Goal: Book appointment/travel/reservation

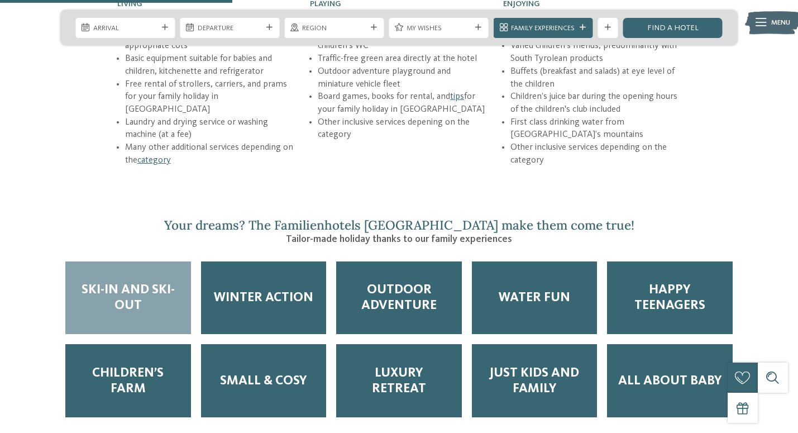
scroll to position [1601, 0]
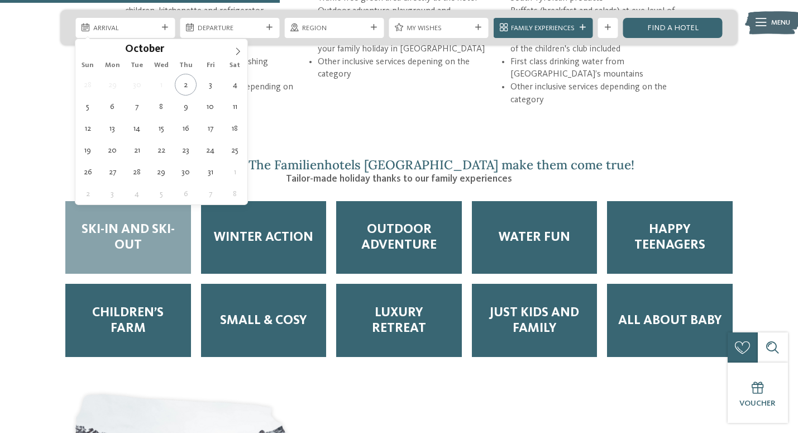
click at [120, 27] on span "Arrival" at bounding box center [125, 28] width 64 height 10
click at [232, 51] on span at bounding box center [237, 48] width 19 height 19
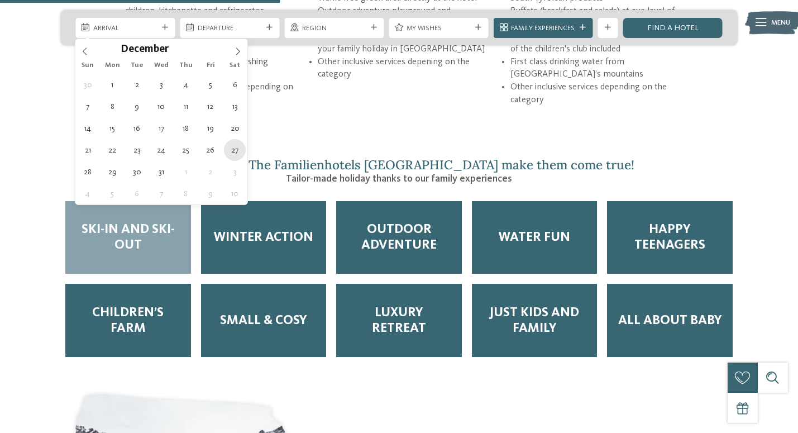
type div "27.12.2025"
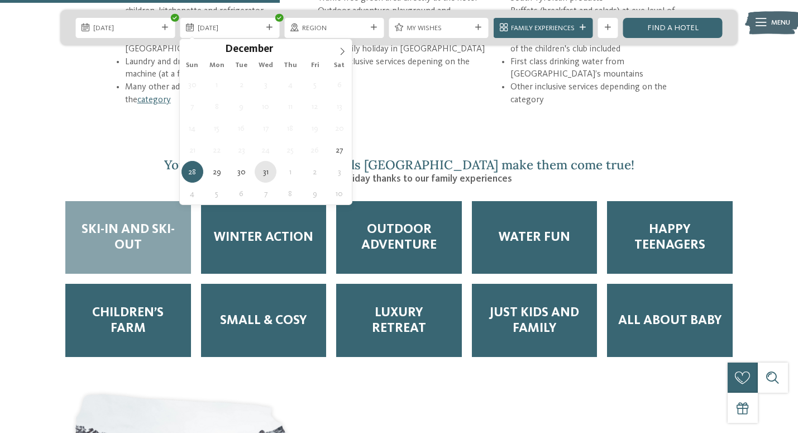
type div "31.12.2025"
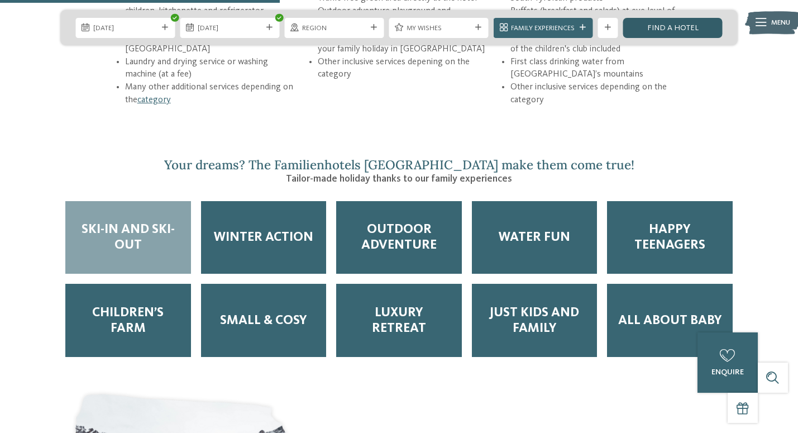
click at [652, 21] on link "Find a hotel" at bounding box center [672, 28] width 99 height 20
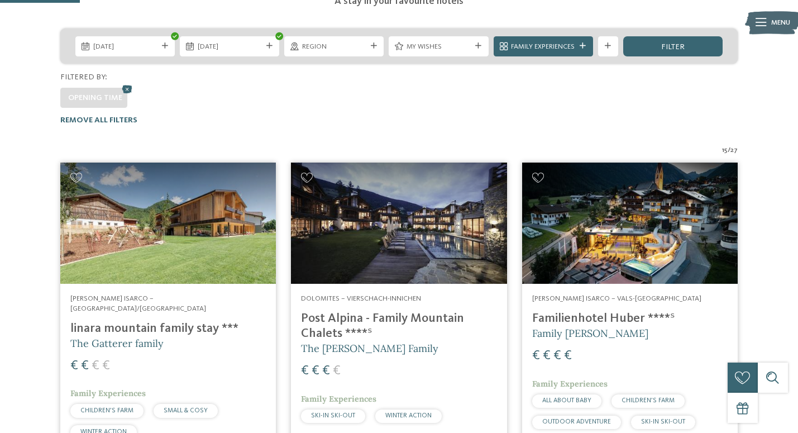
scroll to position [217, 0]
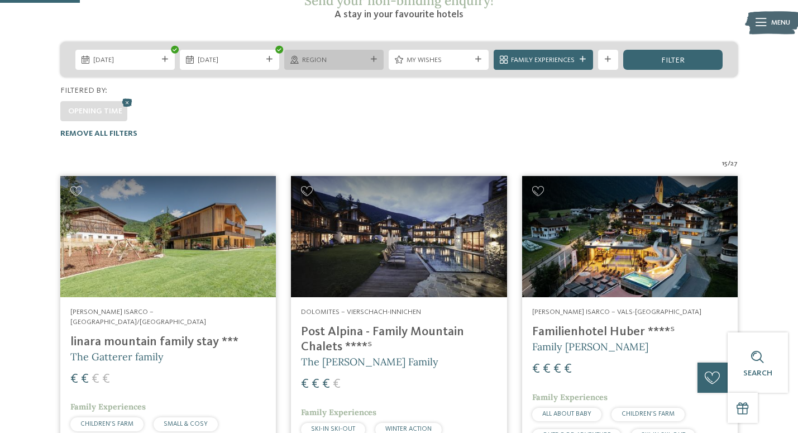
click at [349, 55] on span "Region" at bounding box center [334, 60] width 64 height 10
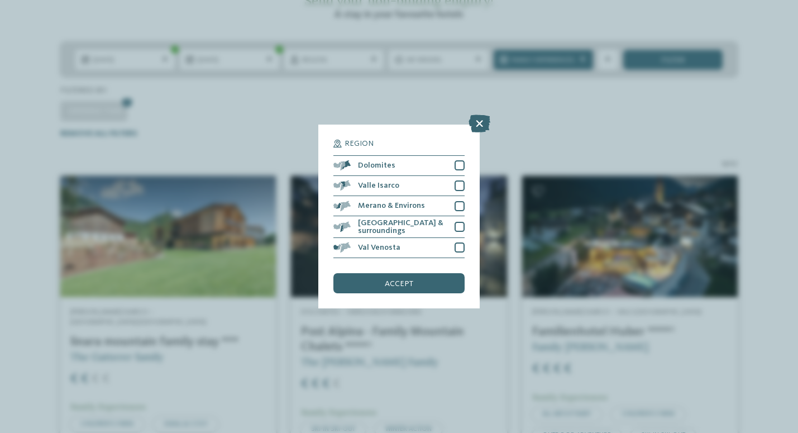
click at [344, 84] on div "Region Dolomites" at bounding box center [399, 216] width 798 height 433
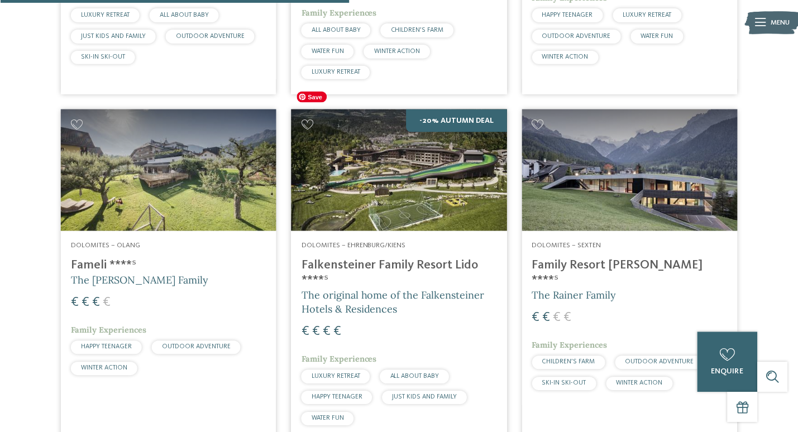
scroll to position [967, 0]
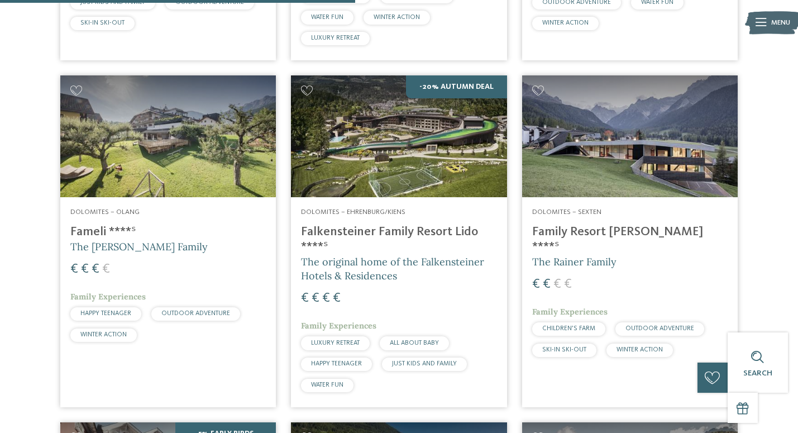
drag, startPoint x: 383, startPoint y: 161, endPoint x: 529, endPoint y: 21, distance: 201.9
click at [0, 0] on body "Just a moment - the website is loading … DE IT Menu ." at bounding box center [399, 358] width 798 height 2651
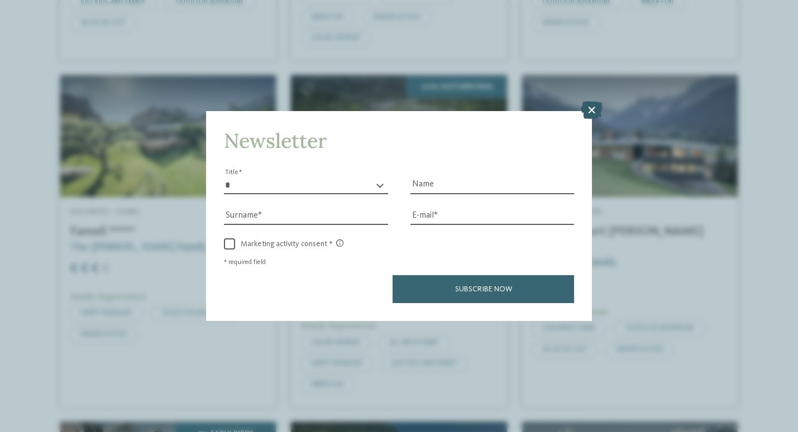
click at [586, 106] on icon at bounding box center [592, 111] width 22 height 18
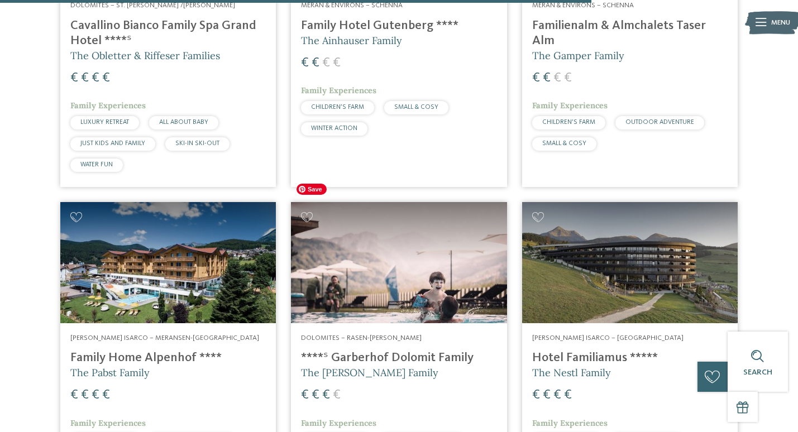
scroll to position [1661, 0]
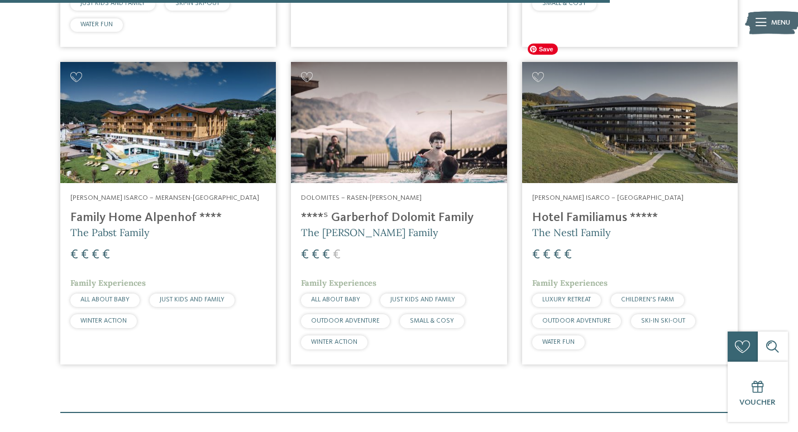
click at [586, 120] on img at bounding box center [630, 122] width 216 height 121
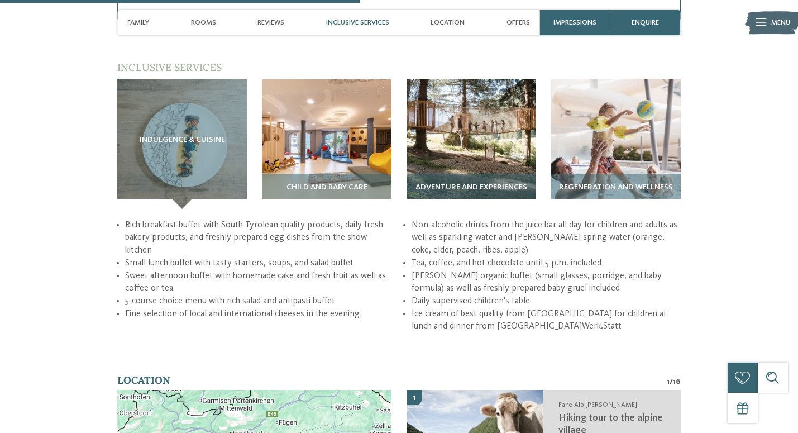
scroll to position [1615, 0]
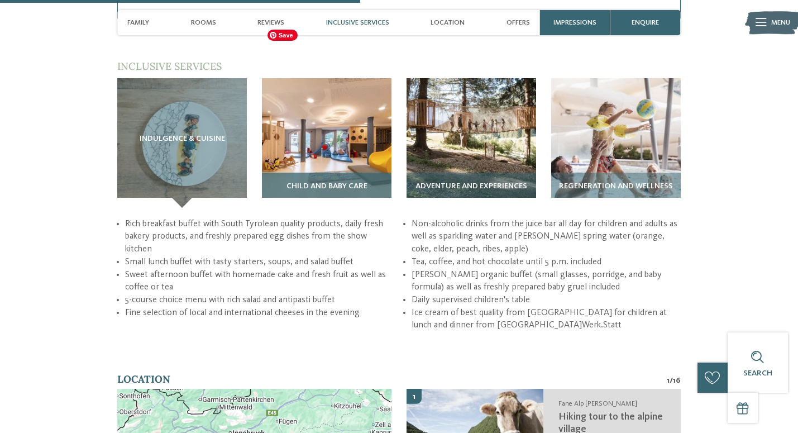
click at [335, 111] on img at bounding box center [327, 143] width 130 height 130
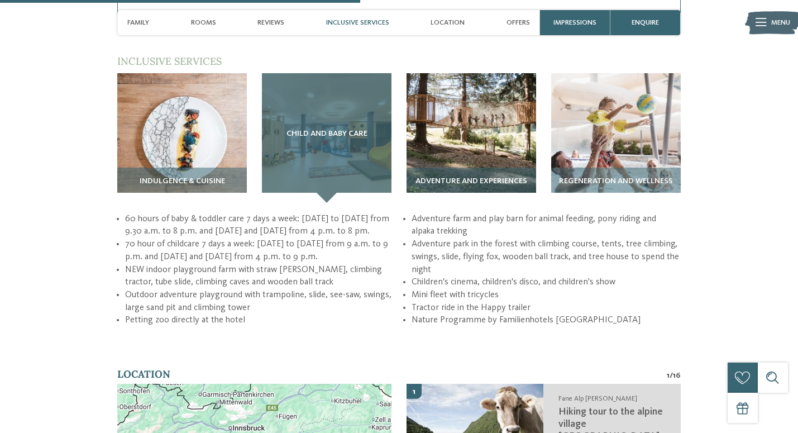
scroll to position [1616, 0]
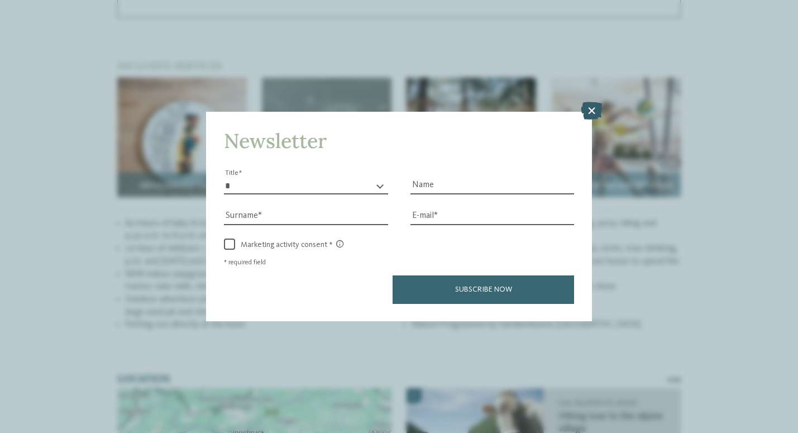
click at [592, 115] on icon at bounding box center [592, 111] width 22 height 18
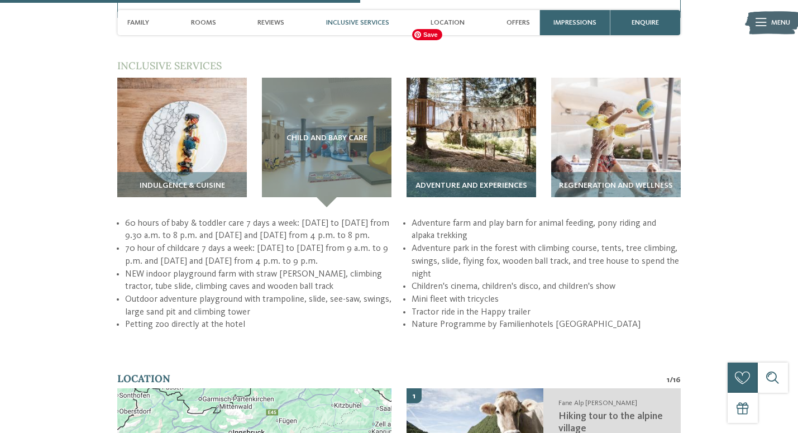
click at [462, 78] on img at bounding box center [472, 143] width 130 height 130
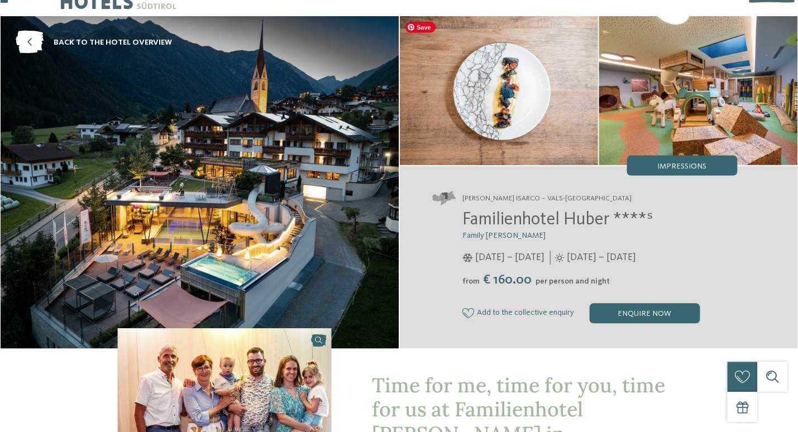
scroll to position [32, 0]
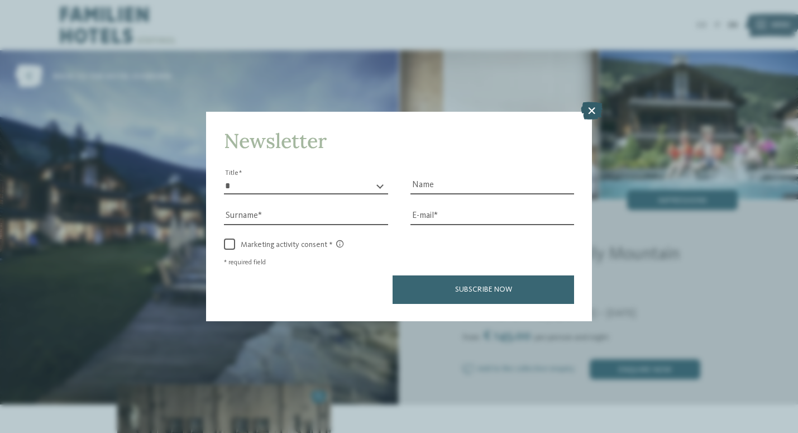
click at [589, 106] on icon at bounding box center [592, 111] width 22 height 18
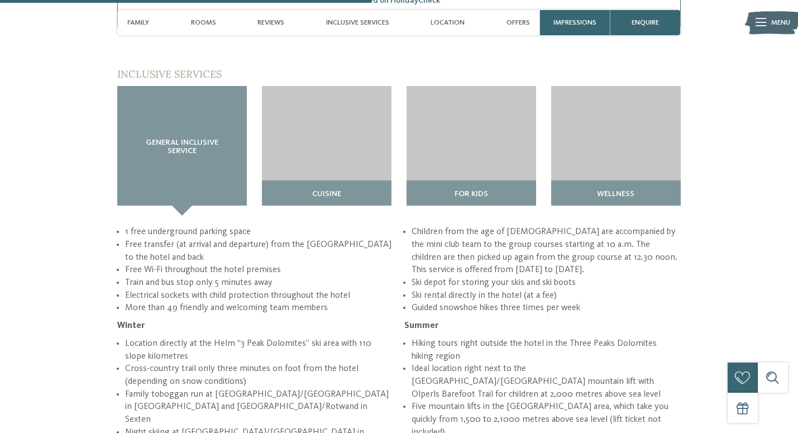
scroll to position [1414, 0]
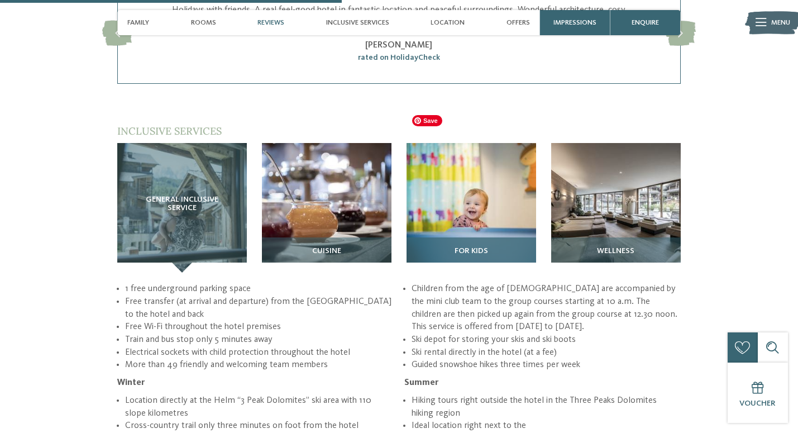
click at [465, 203] on img at bounding box center [472, 208] width 130 height 130
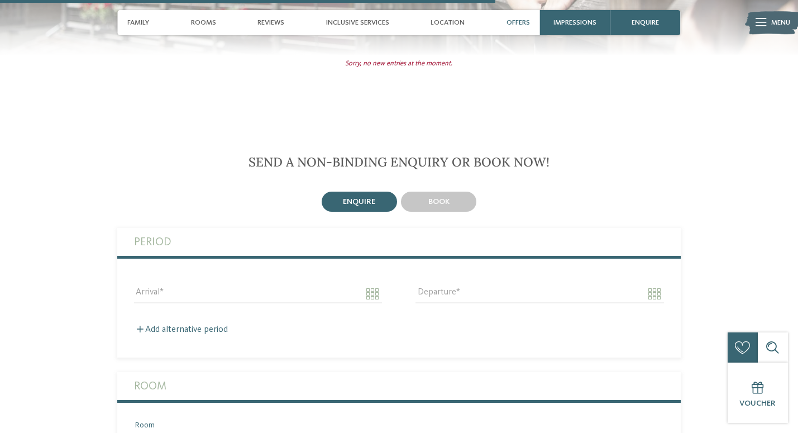
scroll to position [2199, 0]
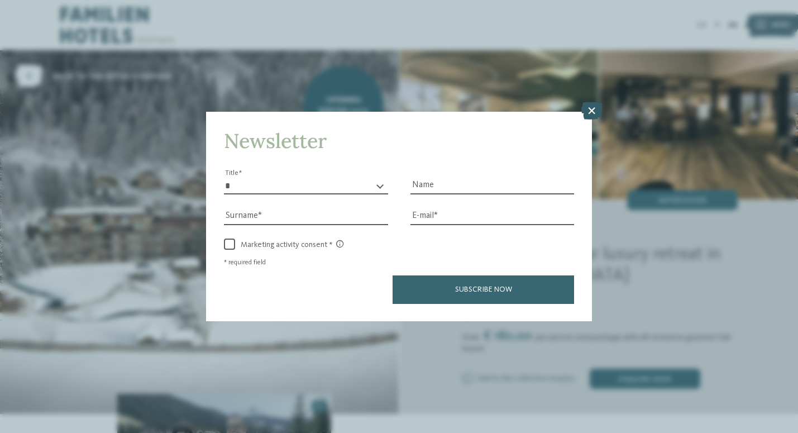
click at [593, 109] on icon at bounding box center [592, 111] width 22 height 18
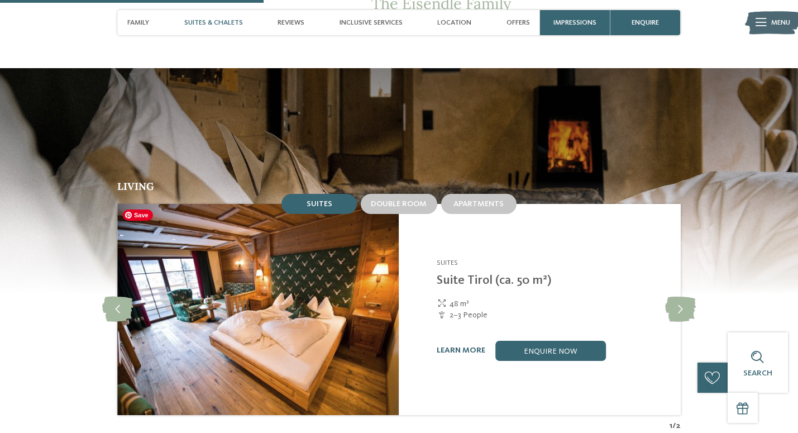
scroll to position [1067, 0]
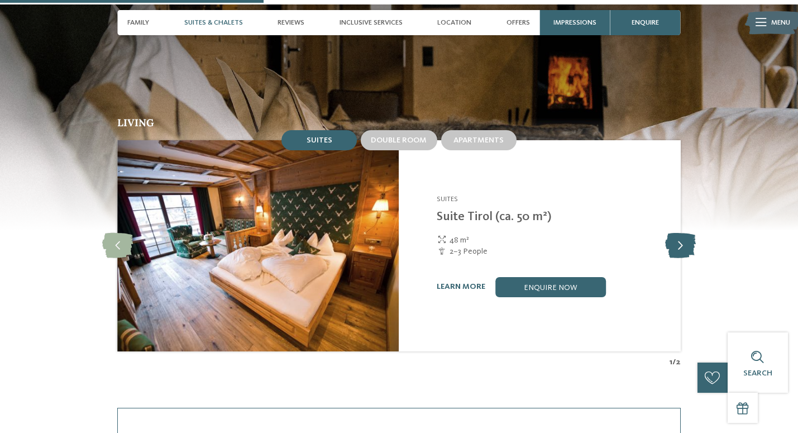
click at [676, 244] on icon at bounding box center [680, 245] width 31 height 25
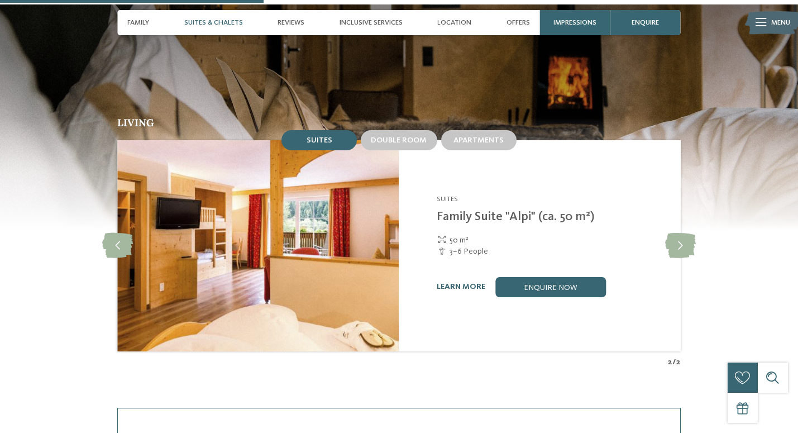
click at [487, 151] on div "Apartments" at bounding box center [478, 140] width 79 height 24
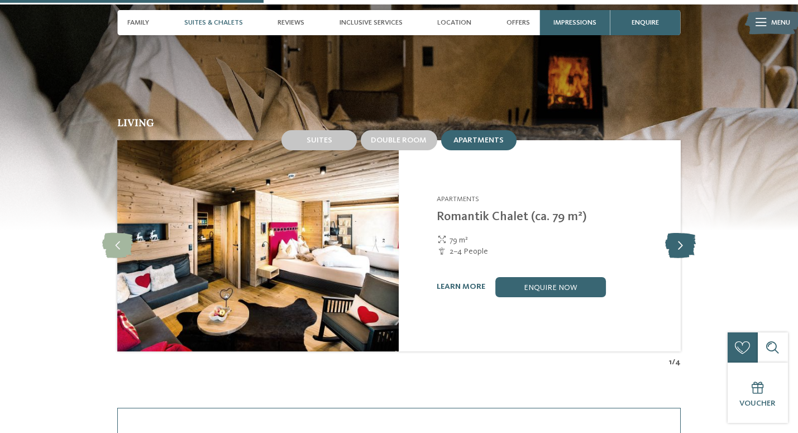
click at [671, 249] on icon at bounding box center [680, 245] width 31 height 25
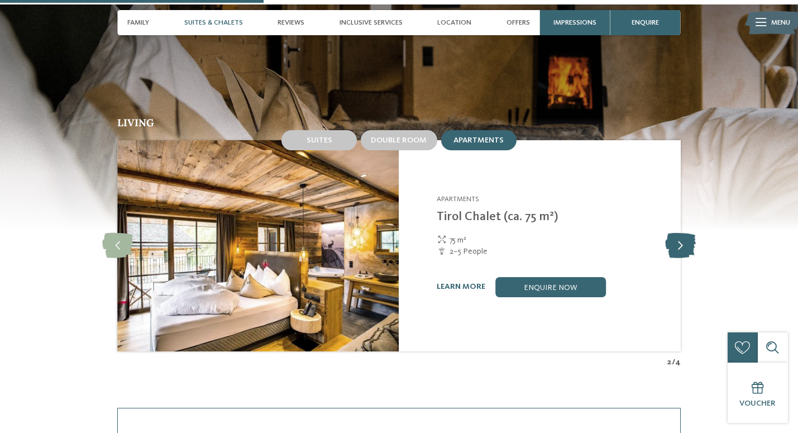
click at [671, 249] on icon at bounding box center [680, 245] width 31 height 25
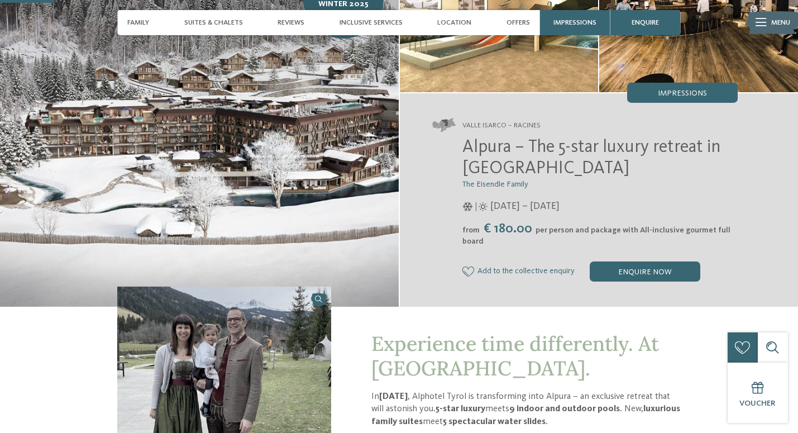
scroll to position [0, 0]
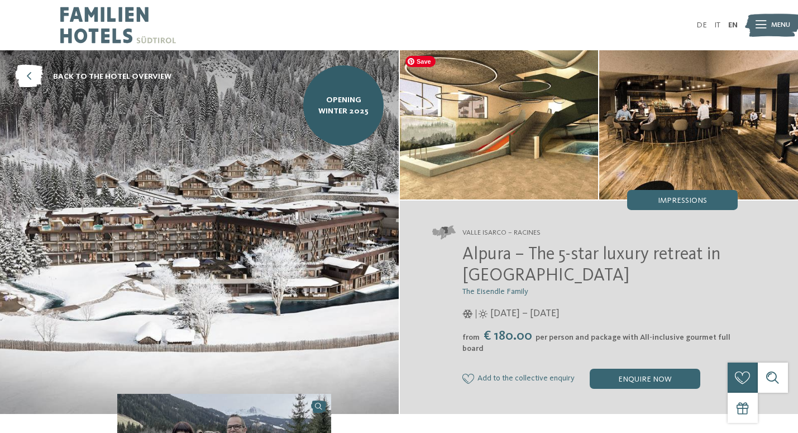
click at [468, 128] on img at bounding box center [499, 124] width 199 height 149
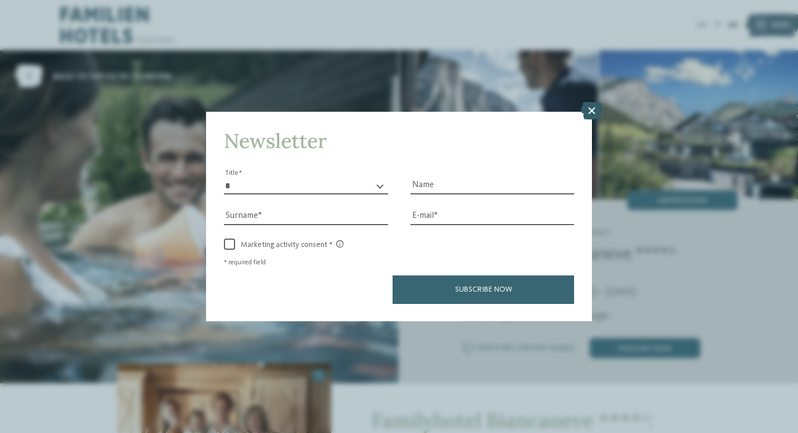
click at [597, 112] on icon at bounding box center [592, 111] width 22 height 18
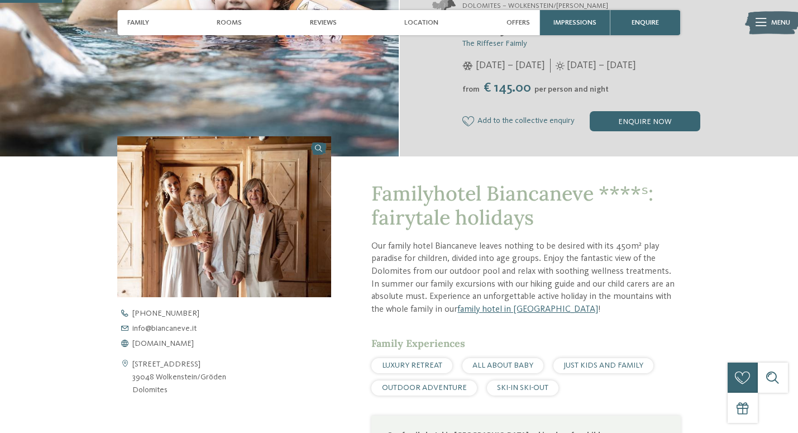
scroll to position [229, 0]
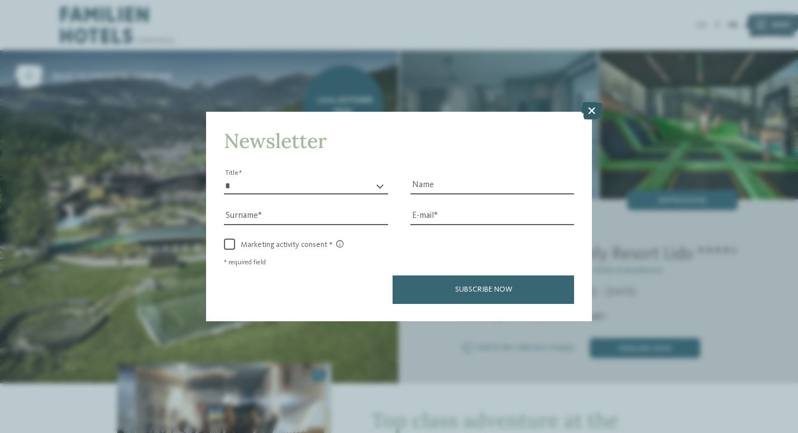
click at [584, 104] on icon at bounding box center [592, 111] width 22 height 18
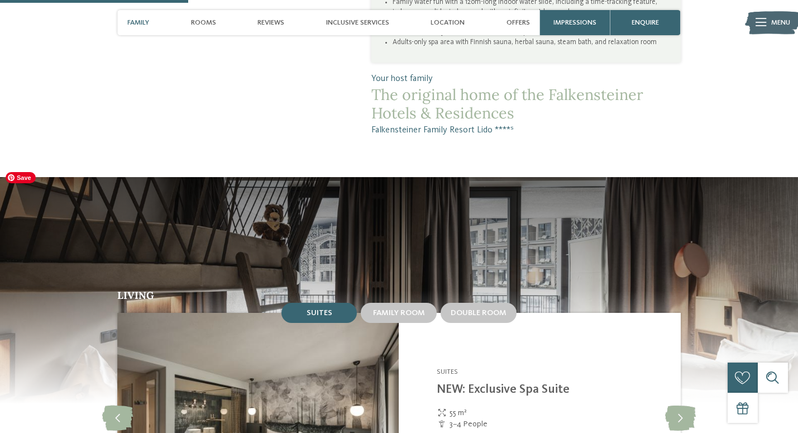
scroll to position [820, 0]
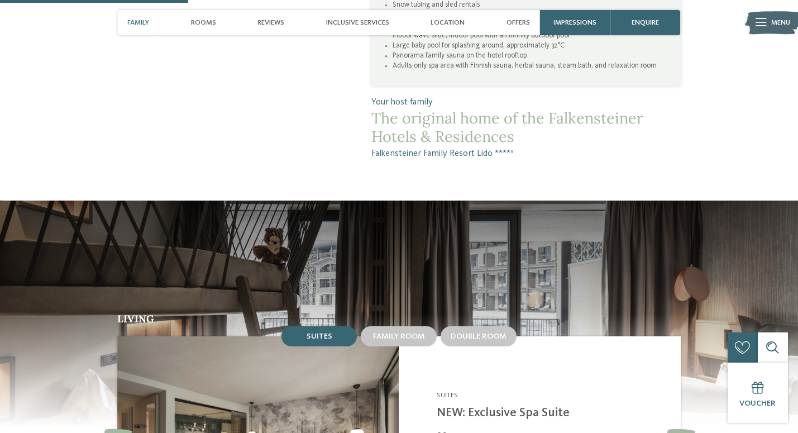
drag, startPoint x: 551, startPoint y: 104, endPoint x: 546, endPoint y: 147, distance: 43.2
click at [546, 147] on div "Your host family The original home of the Falkensteiner Hotels & Residences Fal…" at bounding box center [525, 128] width 309 height 64
copy div "Falkensteiner Hotels & Residences Falkensteiner Family Resort Lido ****ˢ"
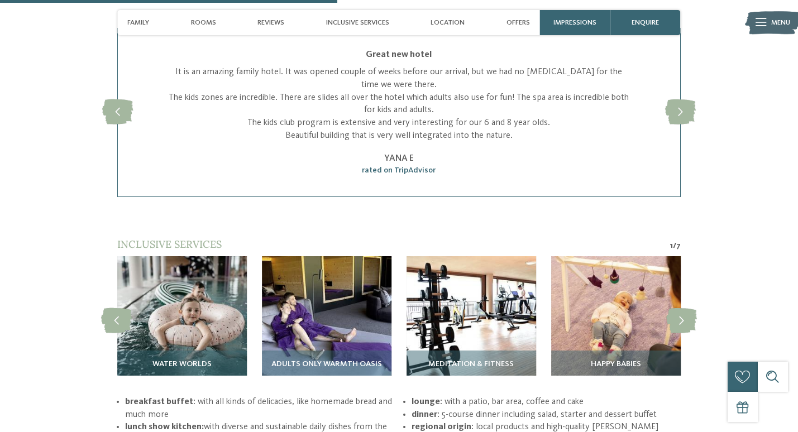
scroll to position [1572, 0]
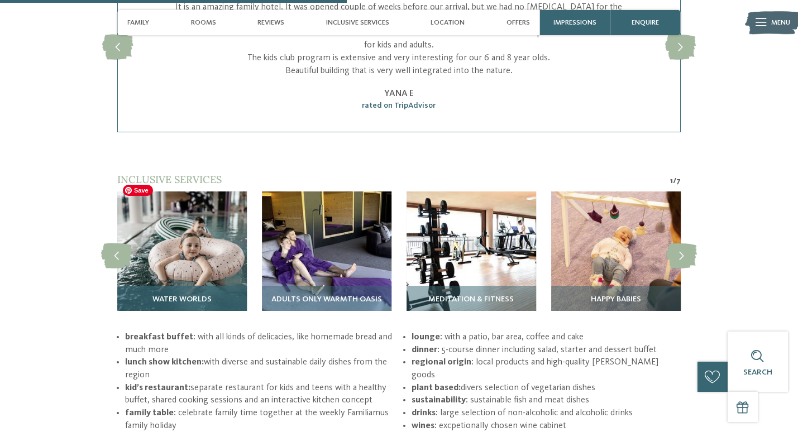
click at [192, 263] on img at bounding box center [182, 257] width 130 height 130
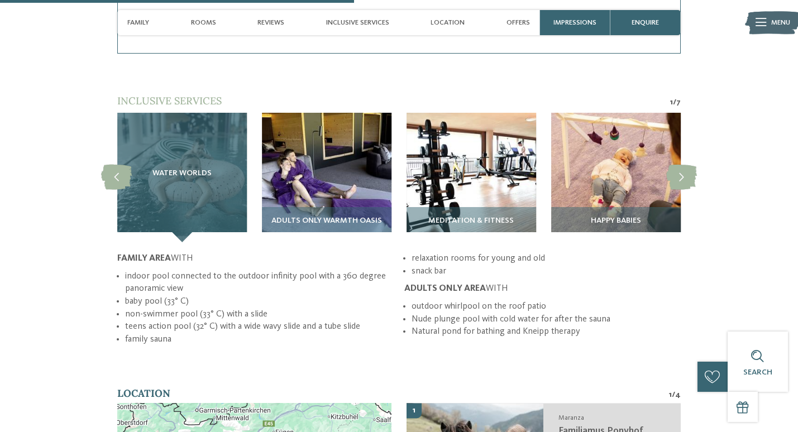
scroll to position [1690, 0]
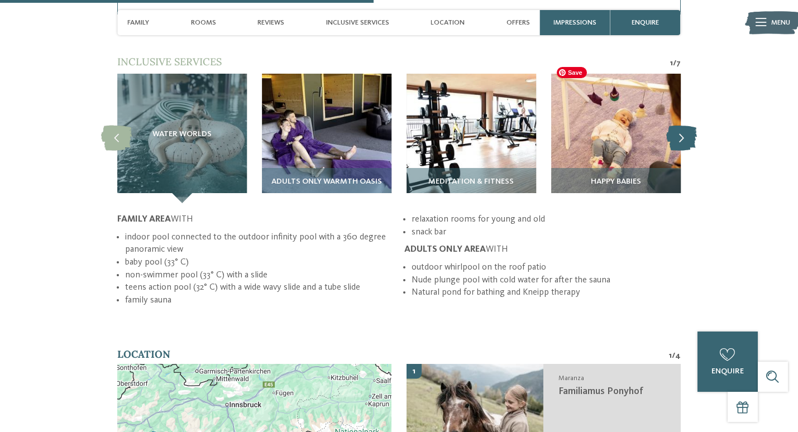
click at [680, 126] on icon at bounding box center [681, 138] width 31 height 25
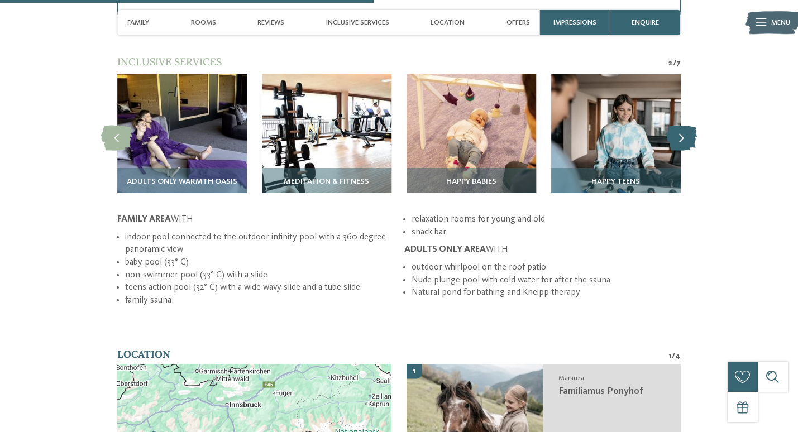
click at [680, 126] on icon at bounding box center [681, 138] width 31 height 25
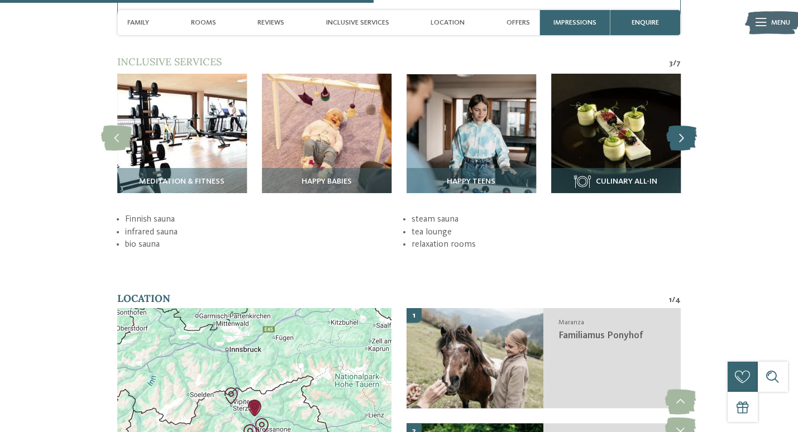
click at [680, 126] on icon at bounding box center [681, 138] width 31 height 25
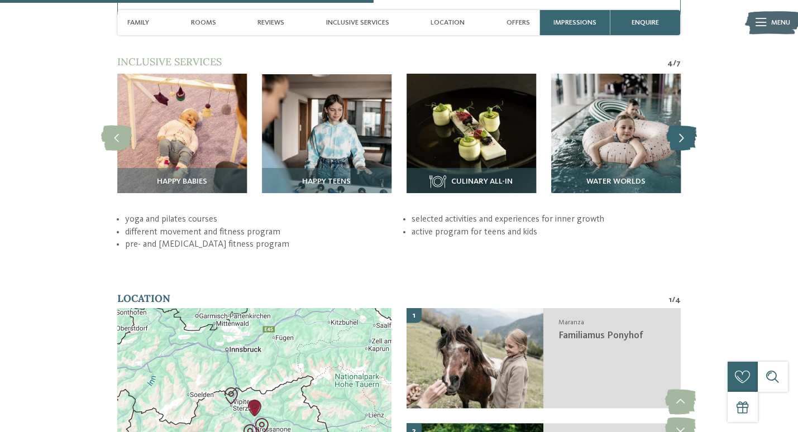
click at [680, 126] on icon at bounding box center [681, 138] width 31 height 25
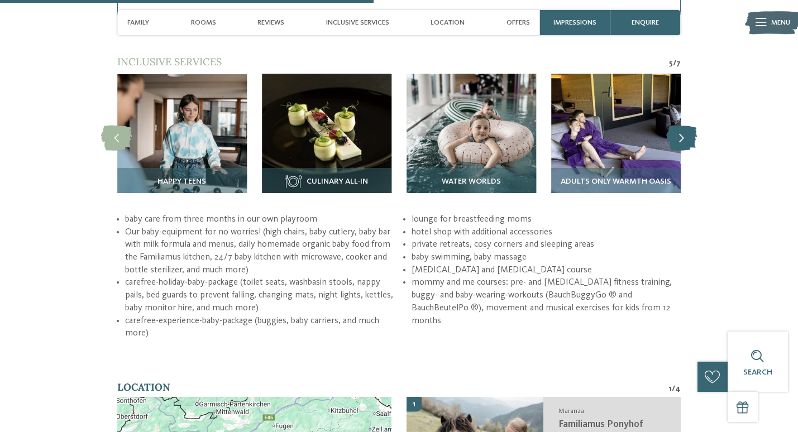
click at [680, 126] on icon at bounding box center [681, 138] width 31 height 25
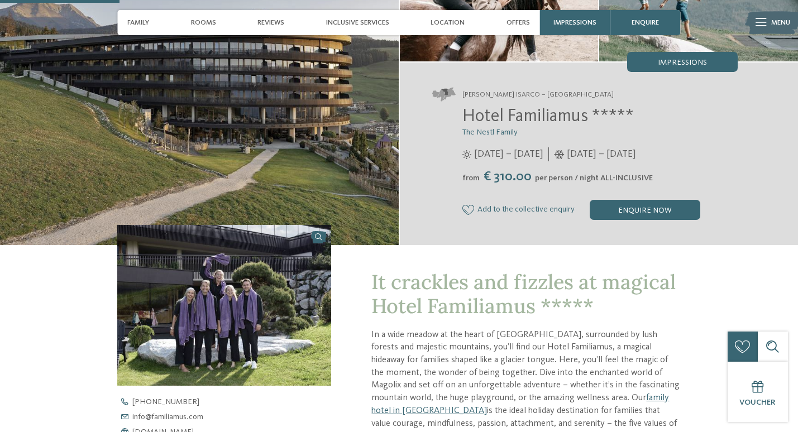
scroll to position [0, 0]
